Goal: Transaction & Acquisition: Download file/media

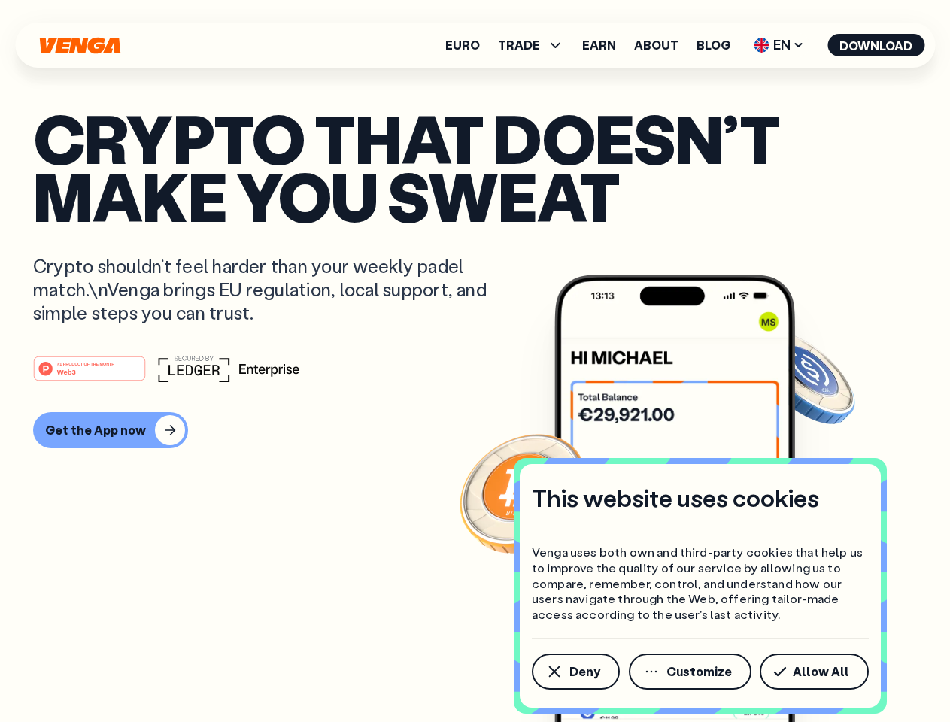
click at [475, 361] on div "#1 PRODUCT OF THE MONTH Web3" at bounding box center [475, 368] width 884 height 27
click at [575, 672] on span "Deny" at bounding box center [584, 672] width 31 height 12
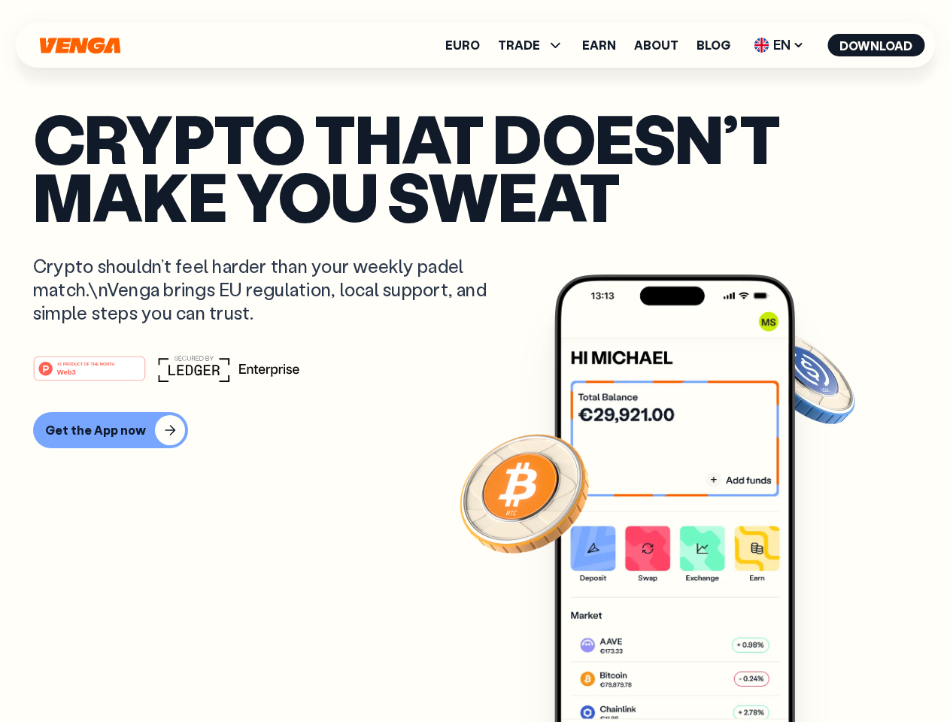
click at [691, 672] on img at bounding box center [674, 527] width 241 height 504
click at [817, 672] on article "Crypto that doesn’t make you sweat Crypto shouldn’t feel harder than your weekl…" at bounding box center [475, 391] width 884 height 564
click at [536, 45] on span "TRADE" at bounding box center [519, 45] width 42 height 12
click at [779, 45] on span "EN" at bounding box center [778, 45] width 61 height 24
click at [876, 45] on button "Download" at bounding box center [875, 45] width 97 height 23
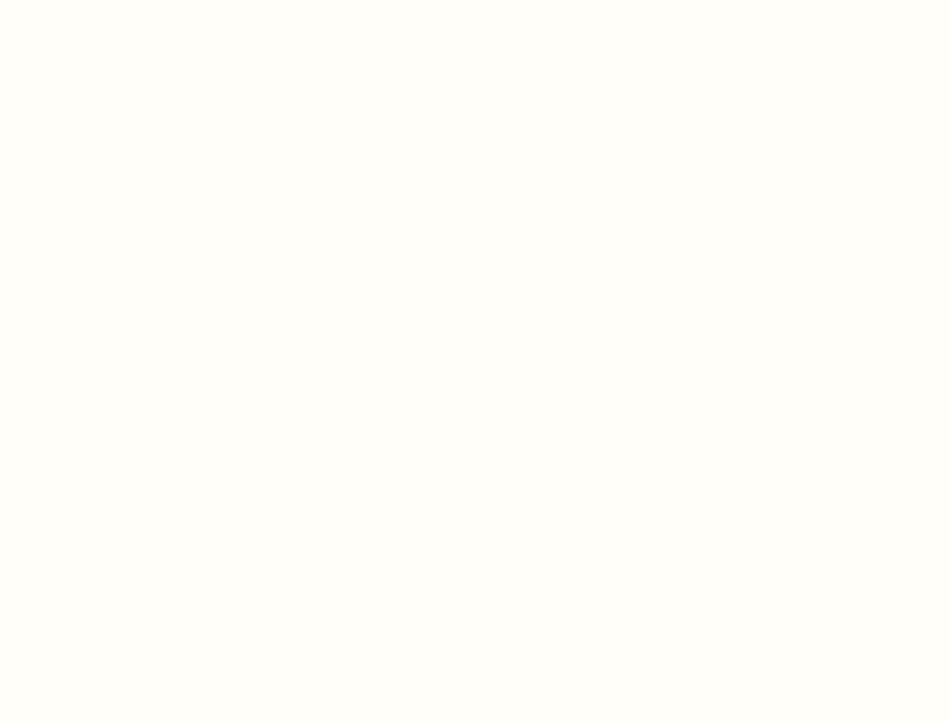
click at [475, 0] on html "This website uses cookies Venga uses both own and third-party cookies that help…" at bounding box center [475, 0] width 950 height 0
click at [108, 0] on html "This website uses cookies Venga uses both own and third-party cookies that help…" at bounding box center [475, 0] width 950 height 0
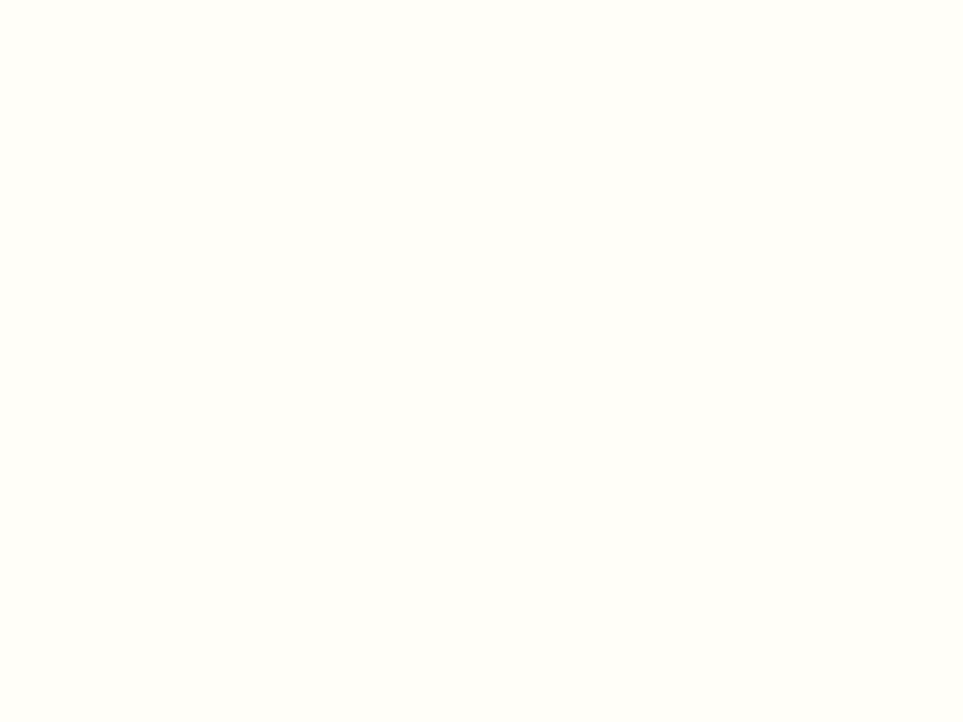
click at [92, 0] on html "This website uses cookies Venga uses both own and third-party cookies that help…" at bounding box center [481, 0] width 963 height 0
